Goal: Navigation & Orientation: Find specific page/section

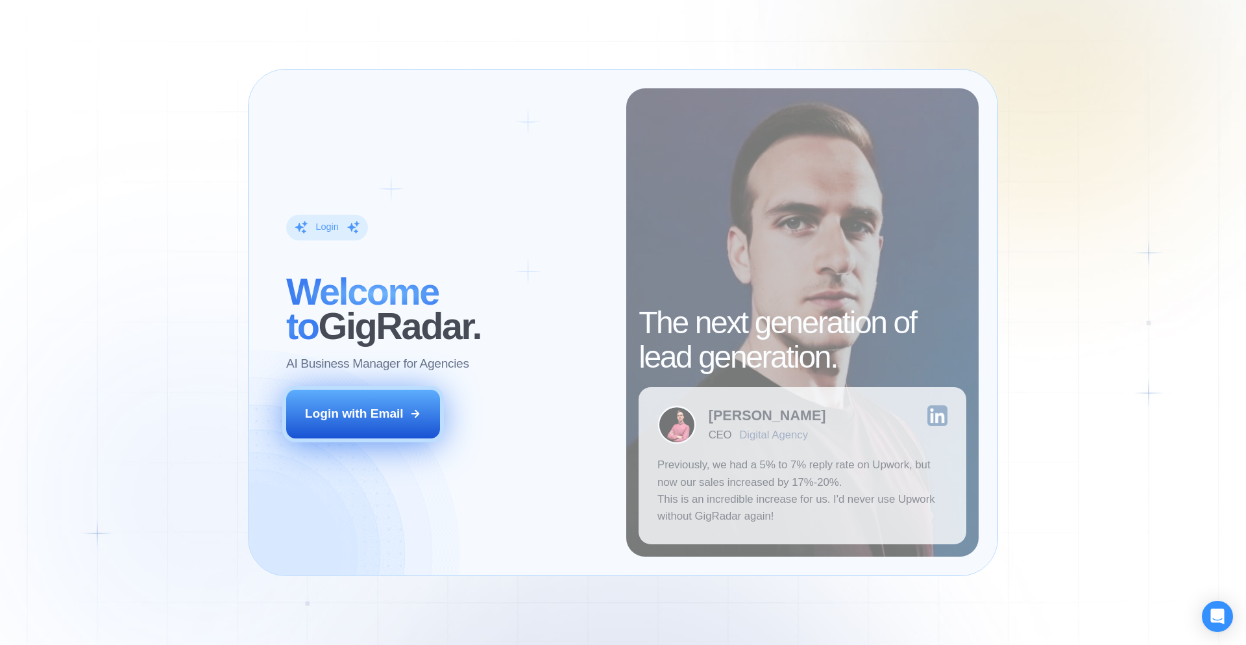
click at [414, 405] on button "Login with Email" at bounding box center [363, 413] width 154 height 48
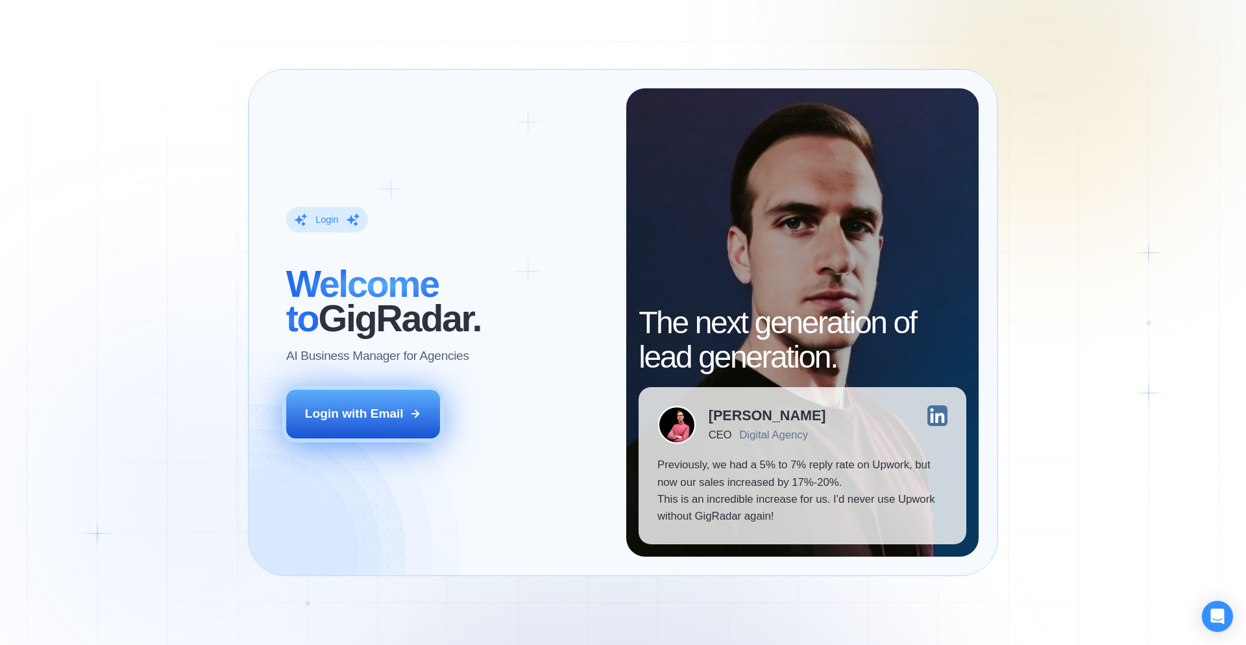
click at [354, 411] on div "Login with Email" at bounding box center [354, 413] width 99 height 17
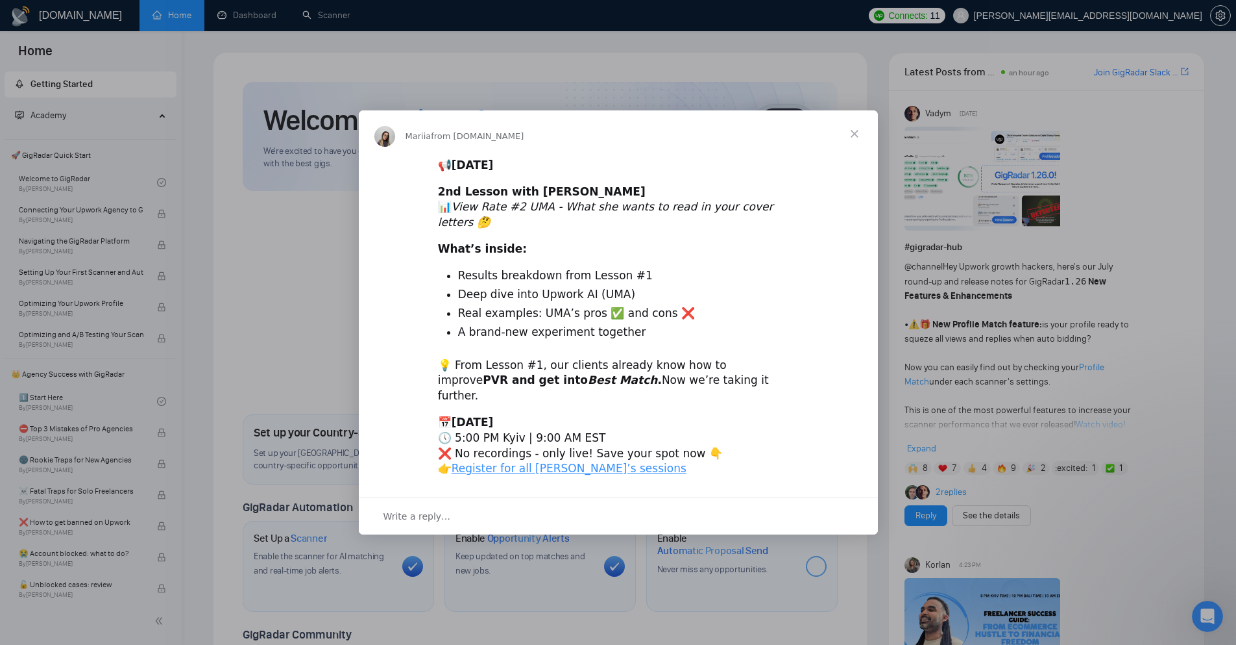
click at [855, 141] on span "Close" at bounding box center [854, 133] width 47 height 47
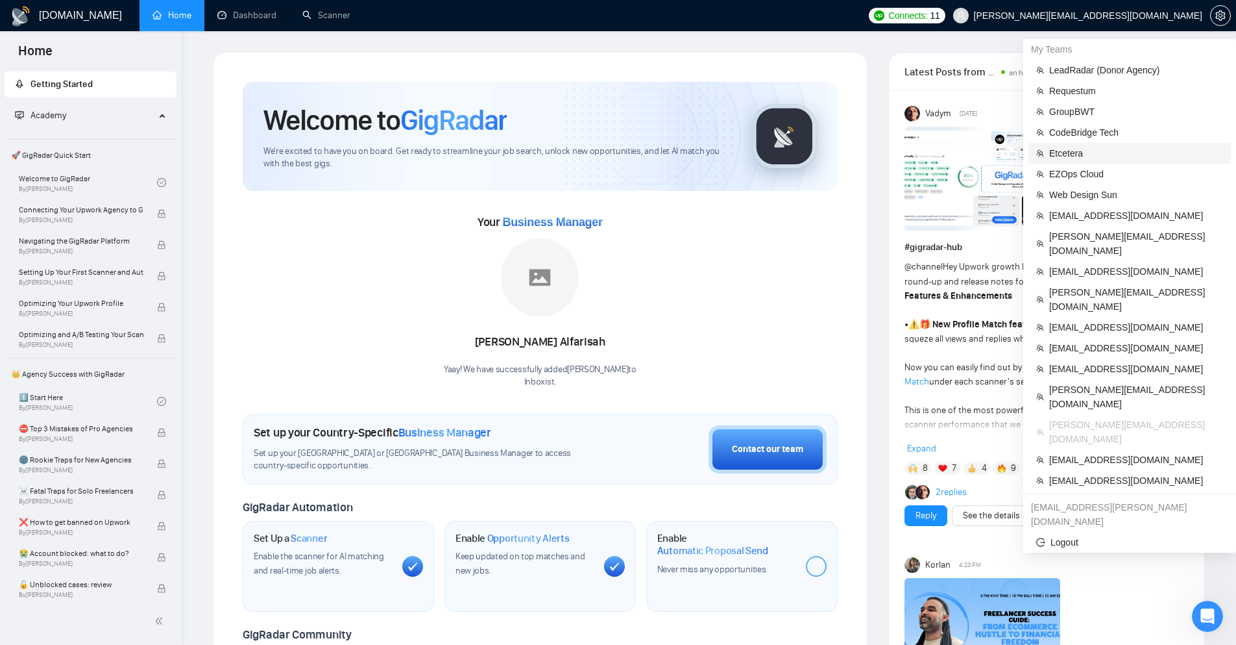
click at [1106, 149] on span "Etcetera" at bounding box center [1137, 153] width 174 height 14
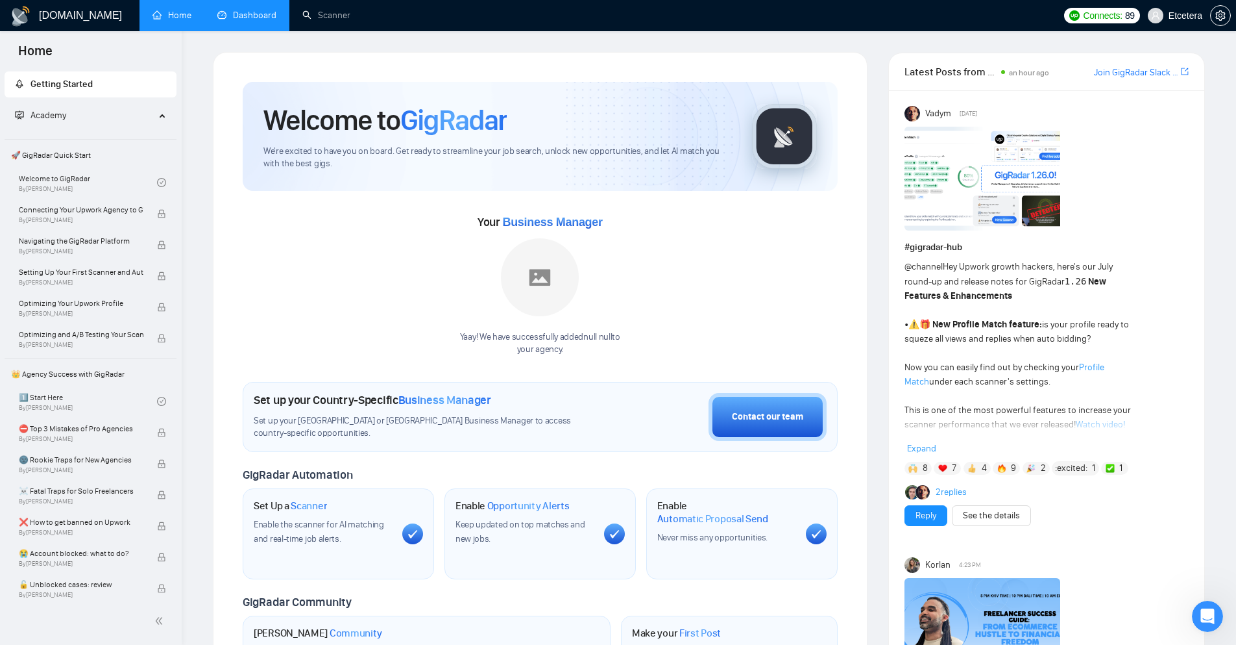
click at [236, 15] on link "Dashboard" at bounding box center [246, 15] width 59 height 11
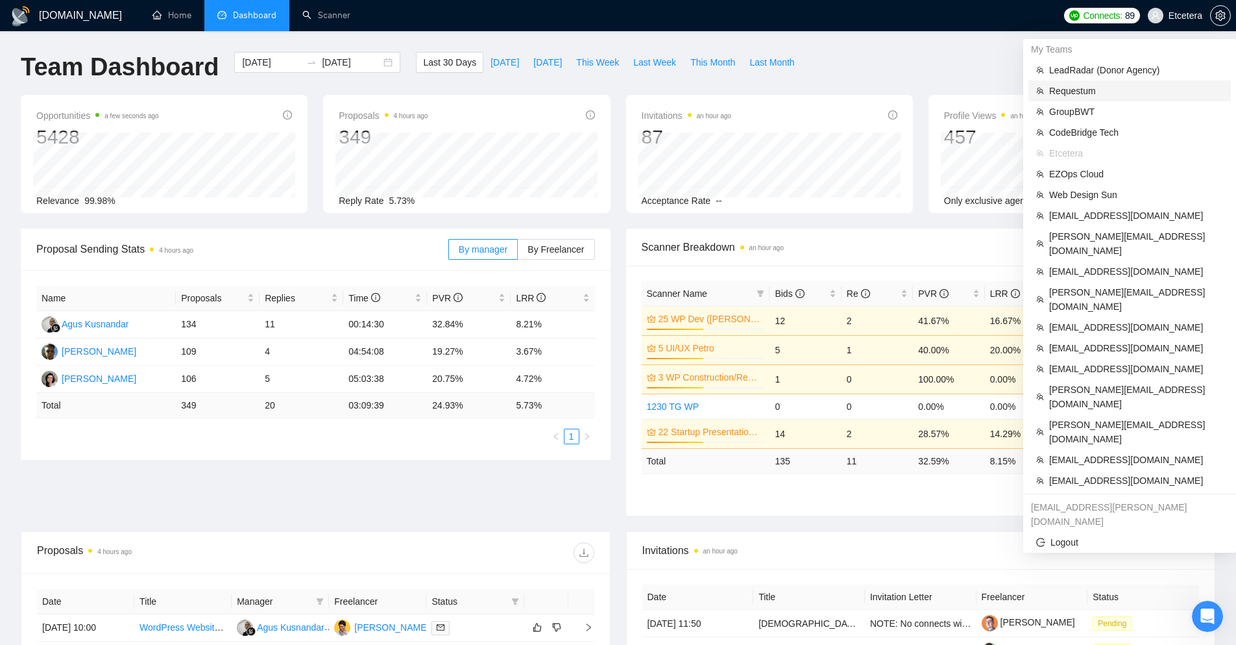
click at [1120, 92] on span "Requestum" at bounding box center [1137, 91] width 174 height 14
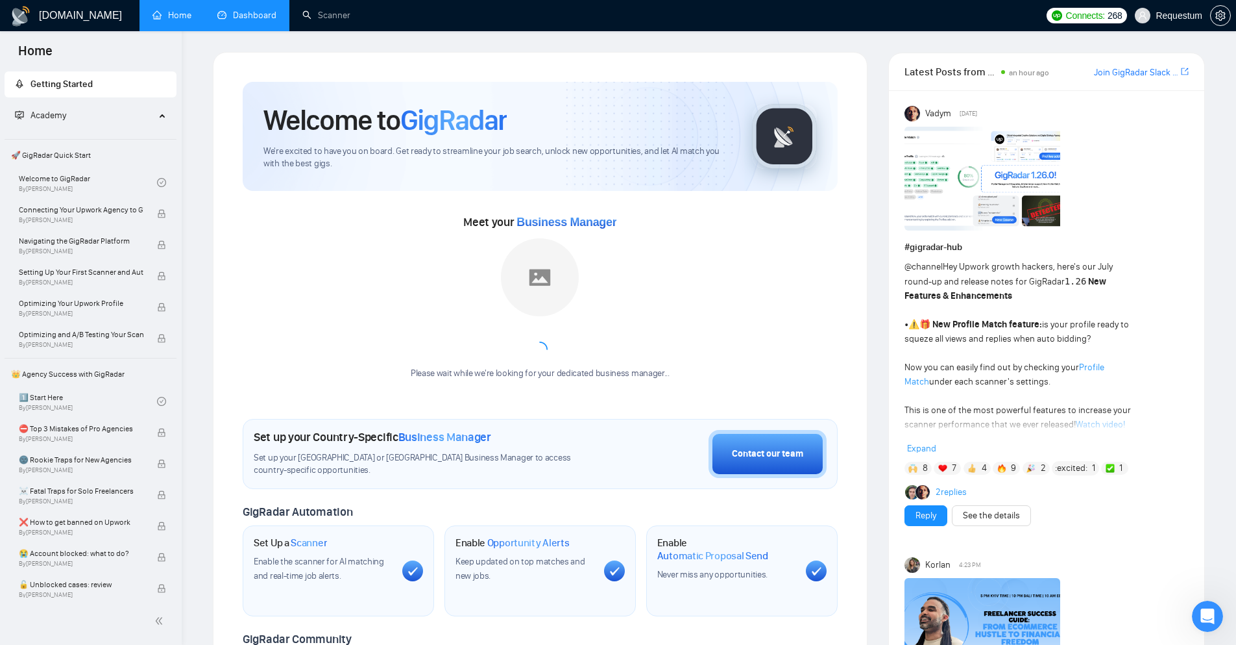
click at [274, 15] on link "Dashboard" at bounding box center [246, 15] width 59 height 11
